Goal: Information Seeking & Learning: Learn about a topic

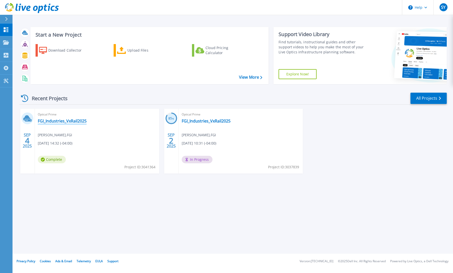
click at [59, 120] on link "FGI_Industries_VxRail2025" at bounding box center [62, 120] width 49 height 5
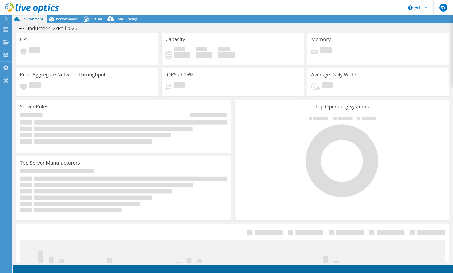
select select "USD"
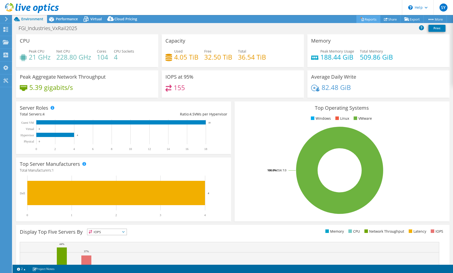
click at [360, 17] on link "Reports" at bounding box center [369, 19] width 24 height 8
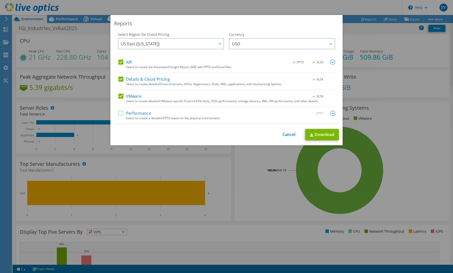
click at [119, 113] on label "Performance" at bounding box center [134, 113] width 33 height 5
click at [0, 0] on input "Performance" at bounding box center [0, 0] width 0 height 0
click at [286, 134] on link "Cancel" at bounding box center [289, 134] width 13 height 5
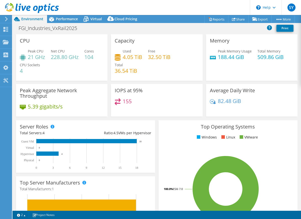
select select "USD"
click at [24, 29] on div "Dashboard" at bounding box center [24, 29] width 24 height 13
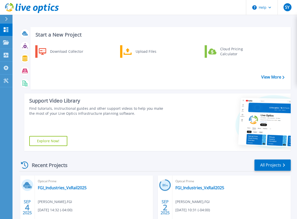
click at [6, 17] on icon at bounding box center [6, 19] width 3 height 4
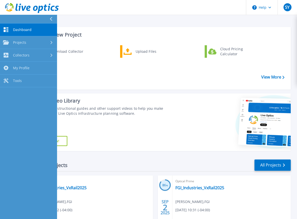
click at [97, 17] on div "Start a New Project Download Collector Upload Files Cloud Pricing Calculator Vi…" at bounding box center [155, 127] width 285 height 255
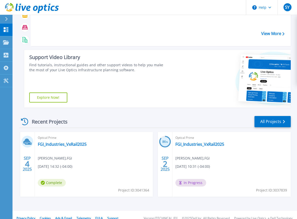
scroll to position [50, 0]
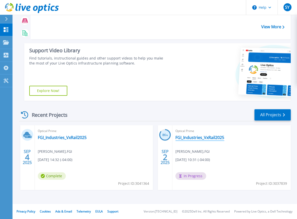
click at [214, 138] on link "FGI_Industries_VxRail2025" at bounding box center [200, 137] width 49 height 5
